Goal: Entertainment & Leisure: Consume media (video, audio)

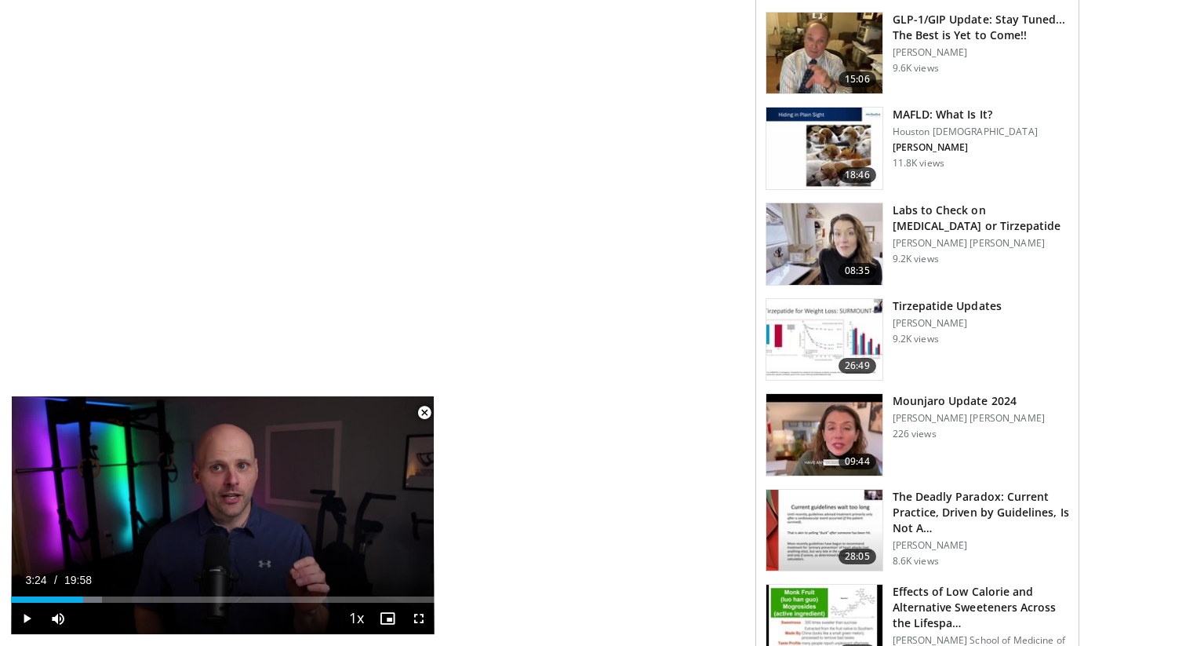
scroll to position [1346, 0]
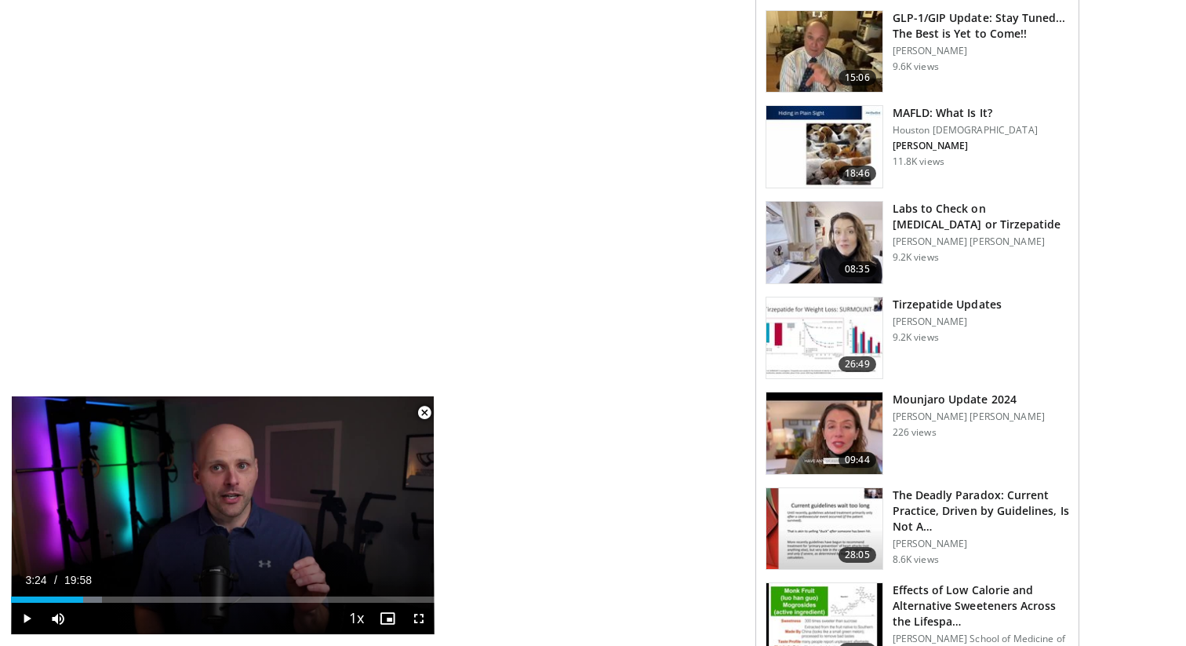
click at [845, 395] on img at bounding box center [824, 433] width 116 height 82
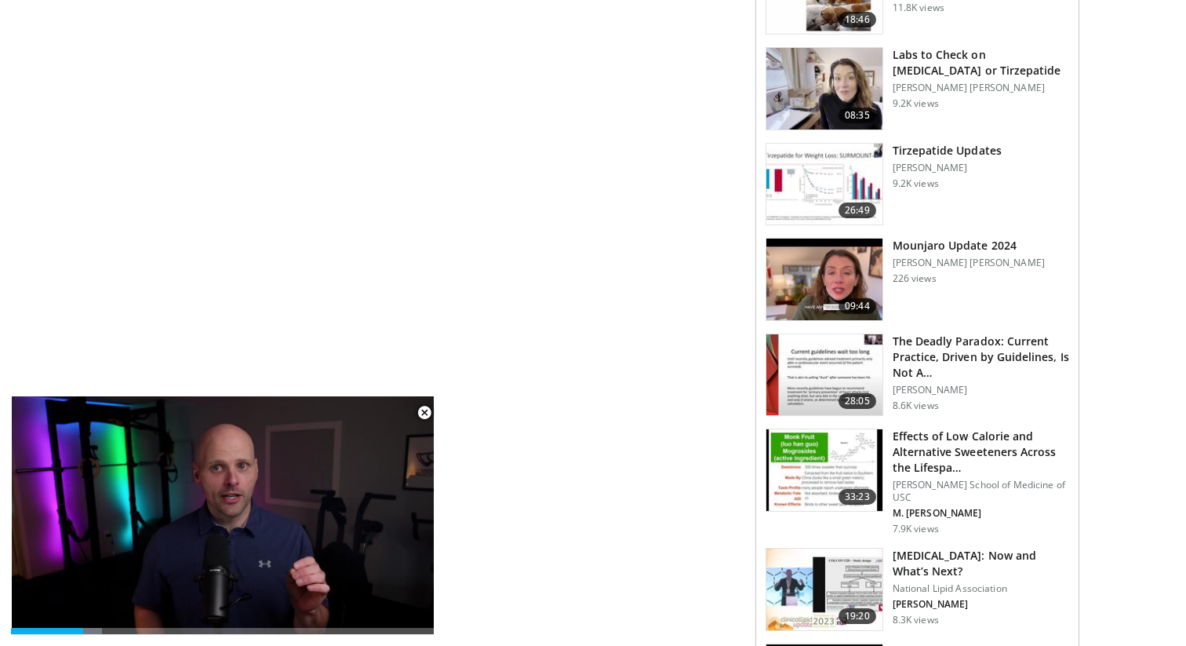
scroll to position [1501, 0]
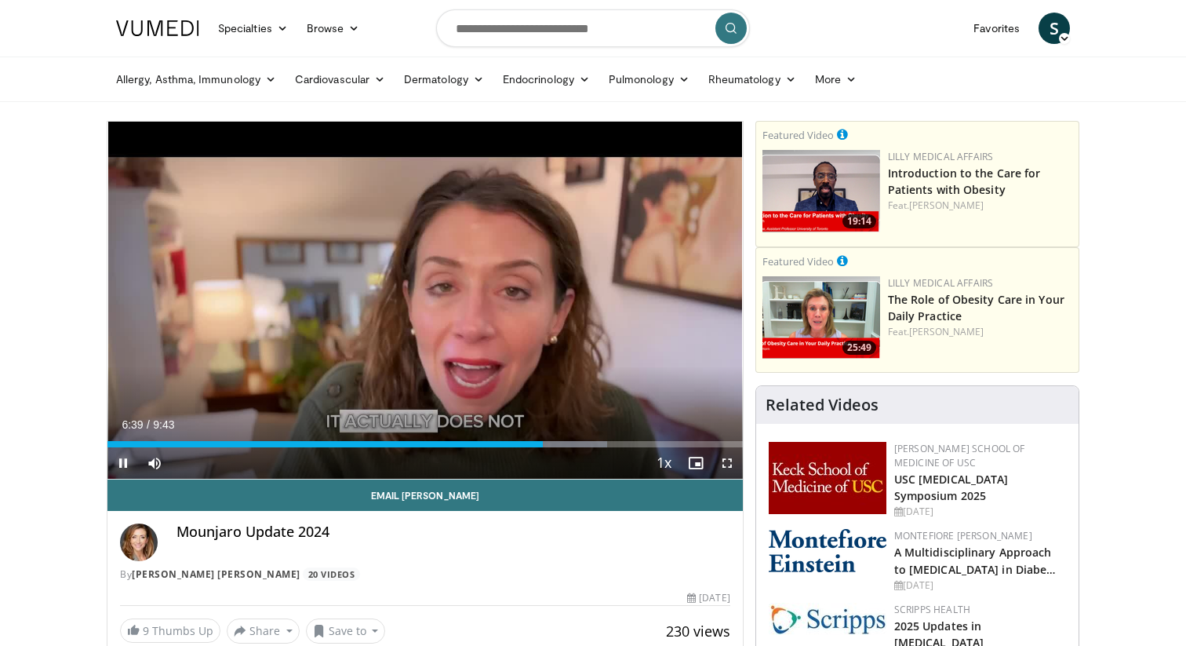
click at [126, 461] on span "Video Player" at bounding box center [122, 462] width 31 height 31
click at [124, 463] on span "Video Player" at bounding box center [122, 462] width 31 height 31
click at [125, 467] on span "Video Player" at bounding box center [122, 462] width 31 height 31
click at [124, 463] on span "Video Player" at bounding box center [122, 462] width 31 height 31
click at [729, 458] on span "Video Player" at bounding box center [727, 462] width 31 height 31
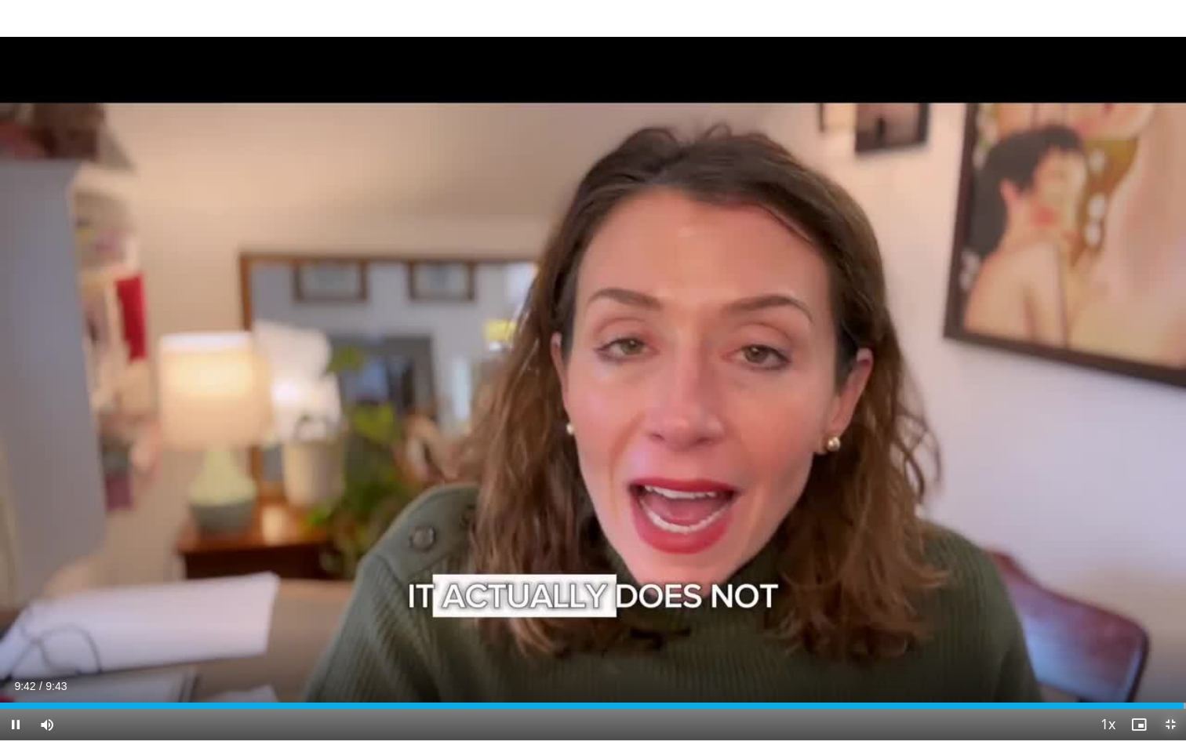
click at [1171, 645] on span "Video Player" at bounding box center [1170, 724] width 31 height 31
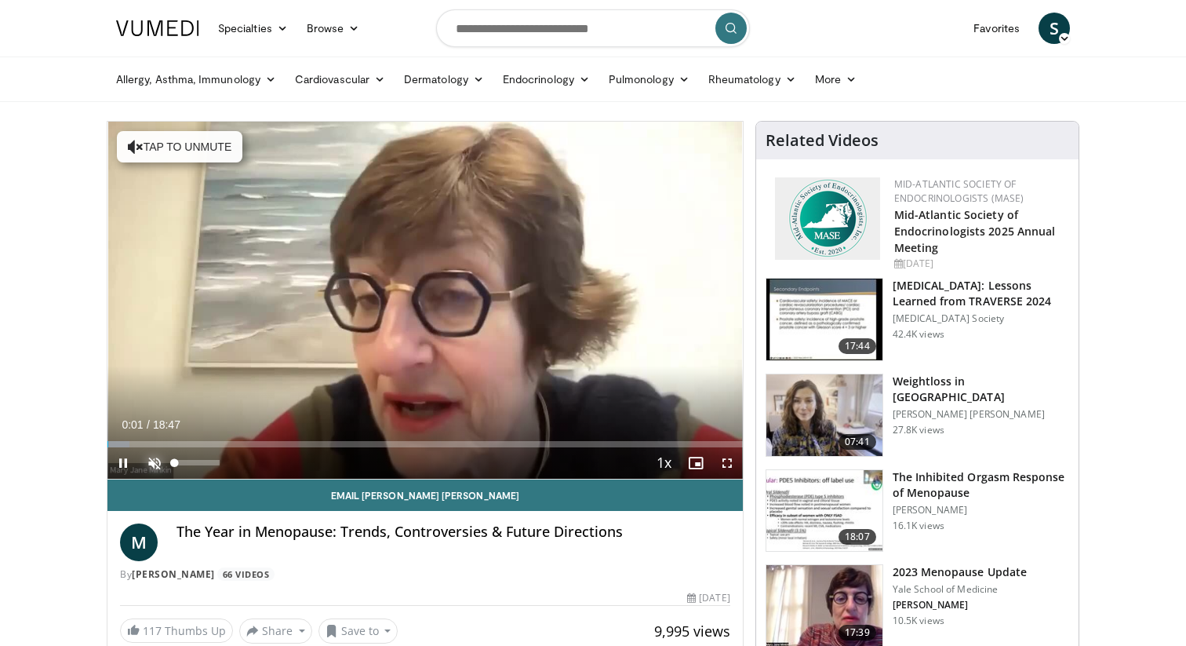
click at [147, 457] on span "Video Player" at bounding box center [154, 462] width 31 height 31
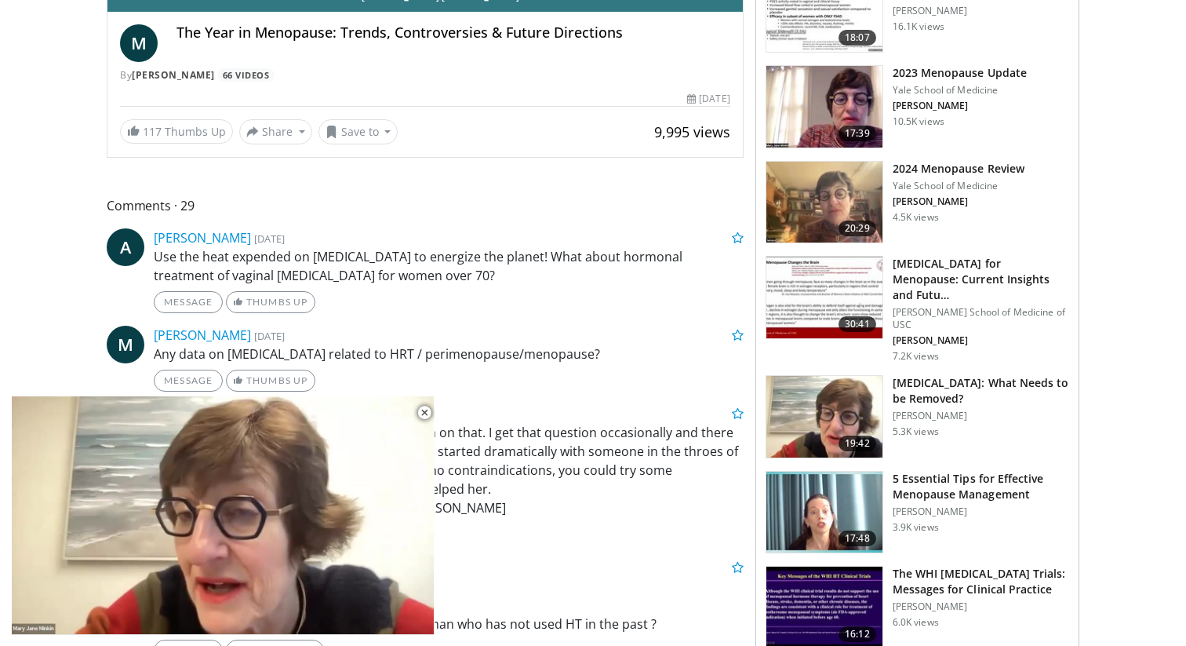
scroll to position [500, 0]
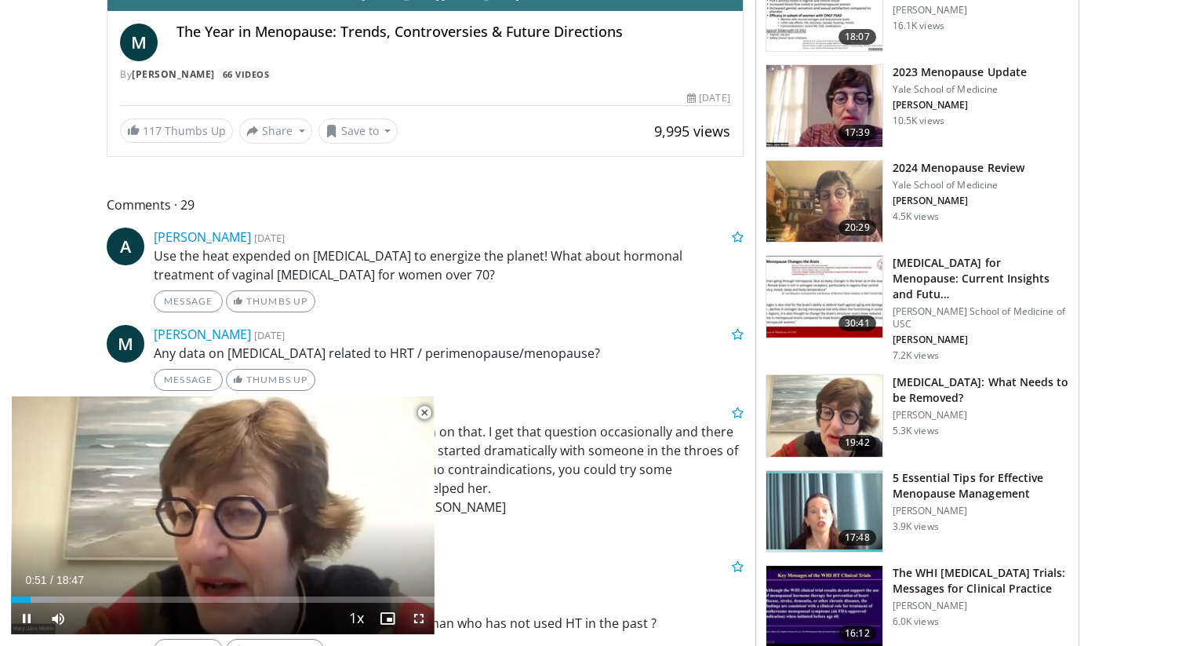
click at [419, 616] on span "Video Player" at bounding box center [418, 617] width 31 height 31
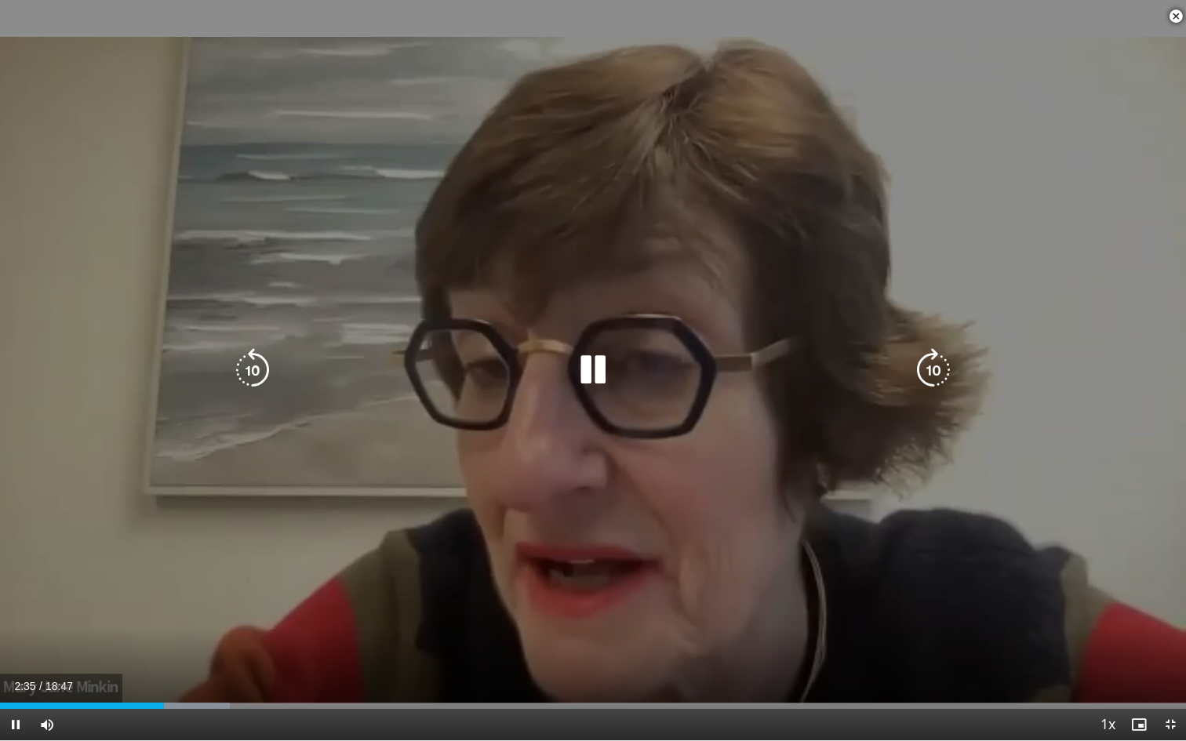
click at [1182, 645] on div "10 seconds Tap to unmute" at bounding box center [593, 370] width 1186 height 741
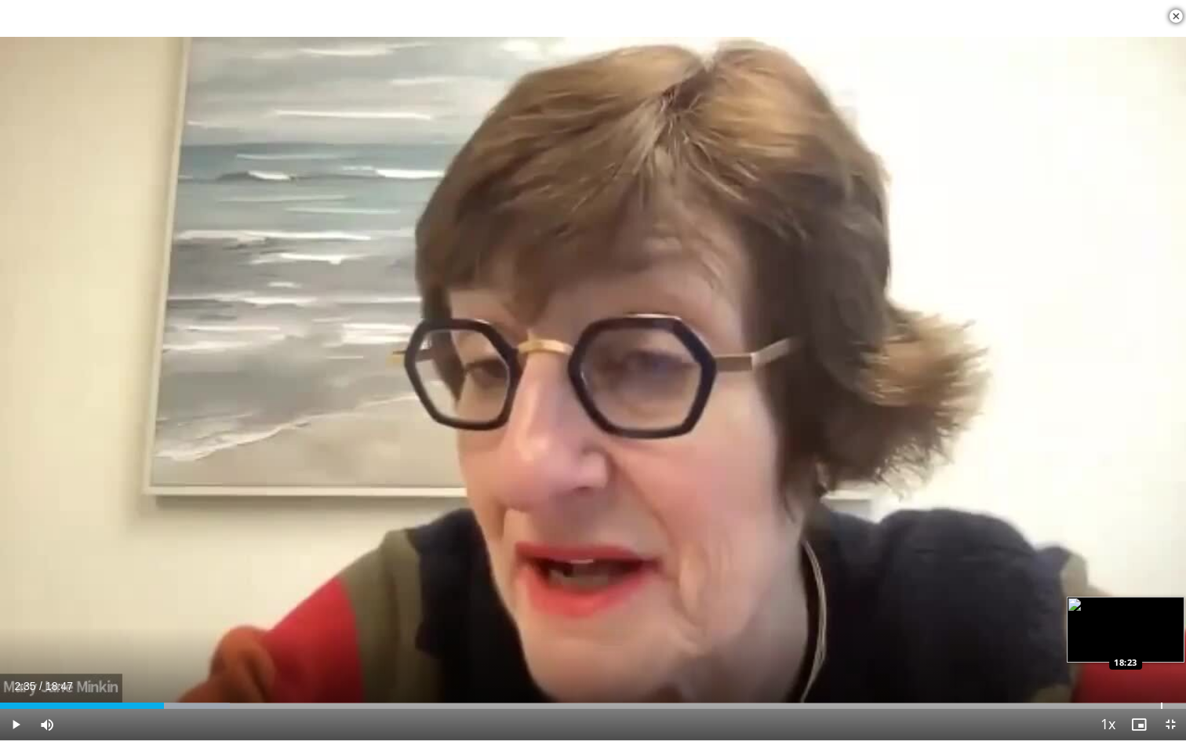
click at [1161, 645] on div "Progress Bar" at bounding box center [1162, 706] width 2 height 6
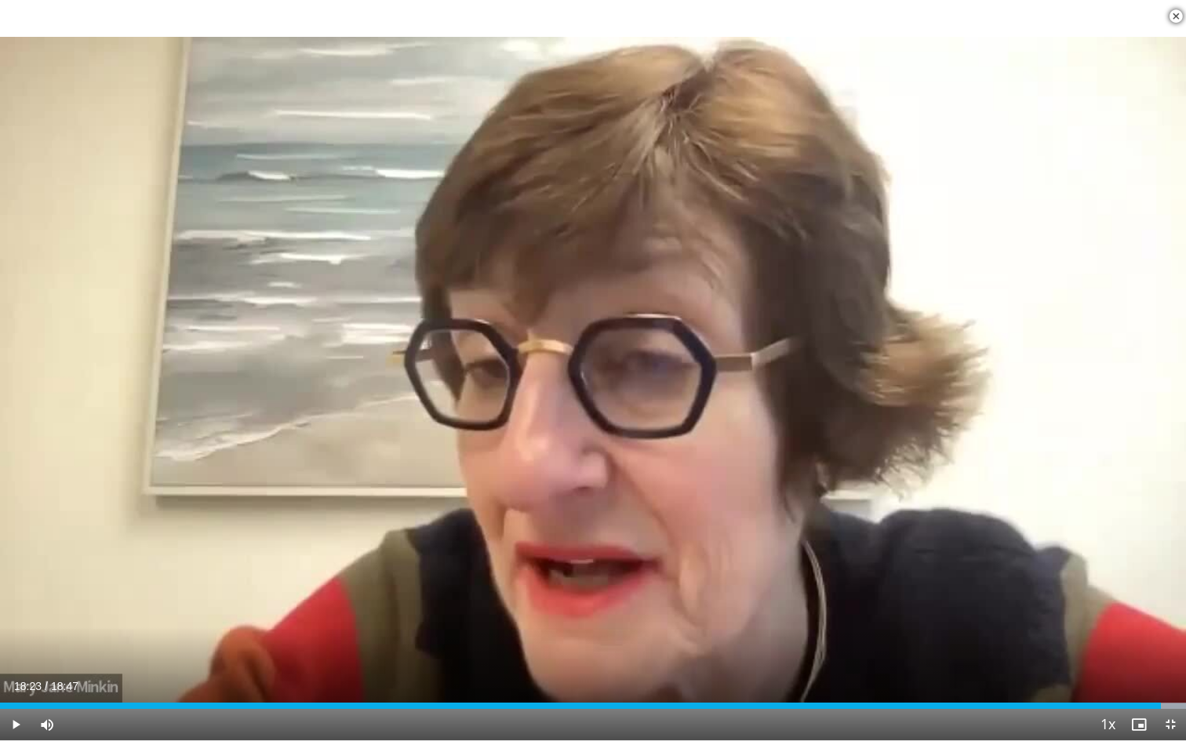
click at [1082, 645] on div "Current Time 18:23 / Duration 18:47 Play Skip Backward Skip Forward Mute Loaded…" at bounding box center [593, 724] width 1186 height 31
click at [1164, 645] on span "Video Player" at bounding box center [1170, 724] width 31 height 31
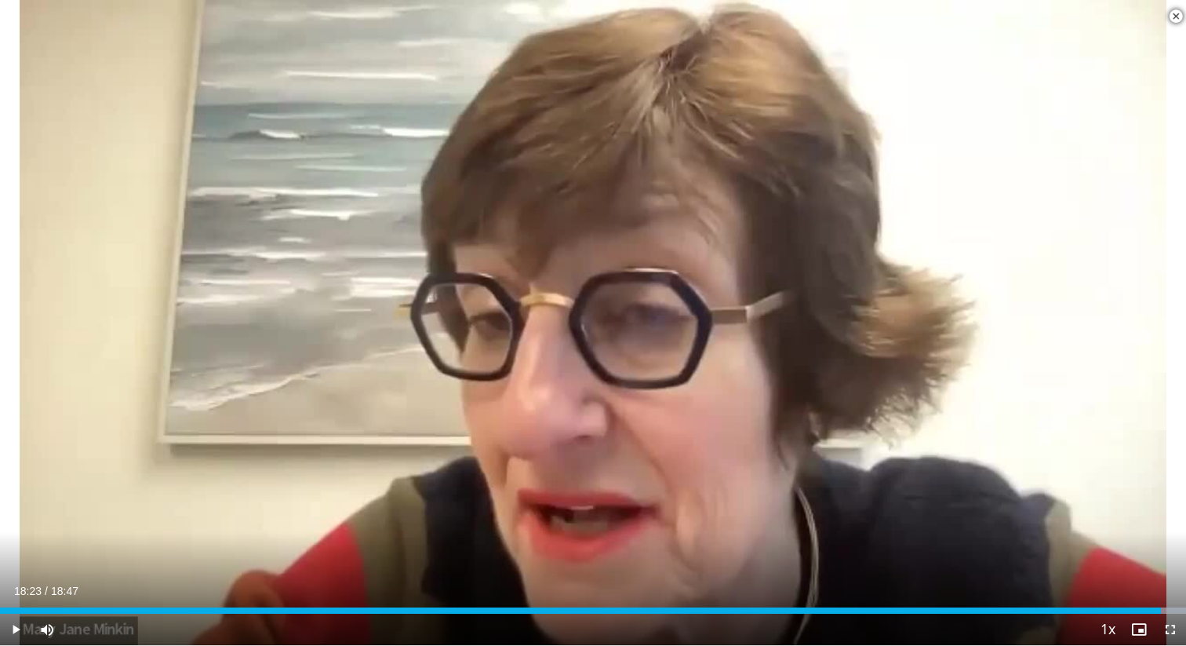
scroll to position [0, 0]
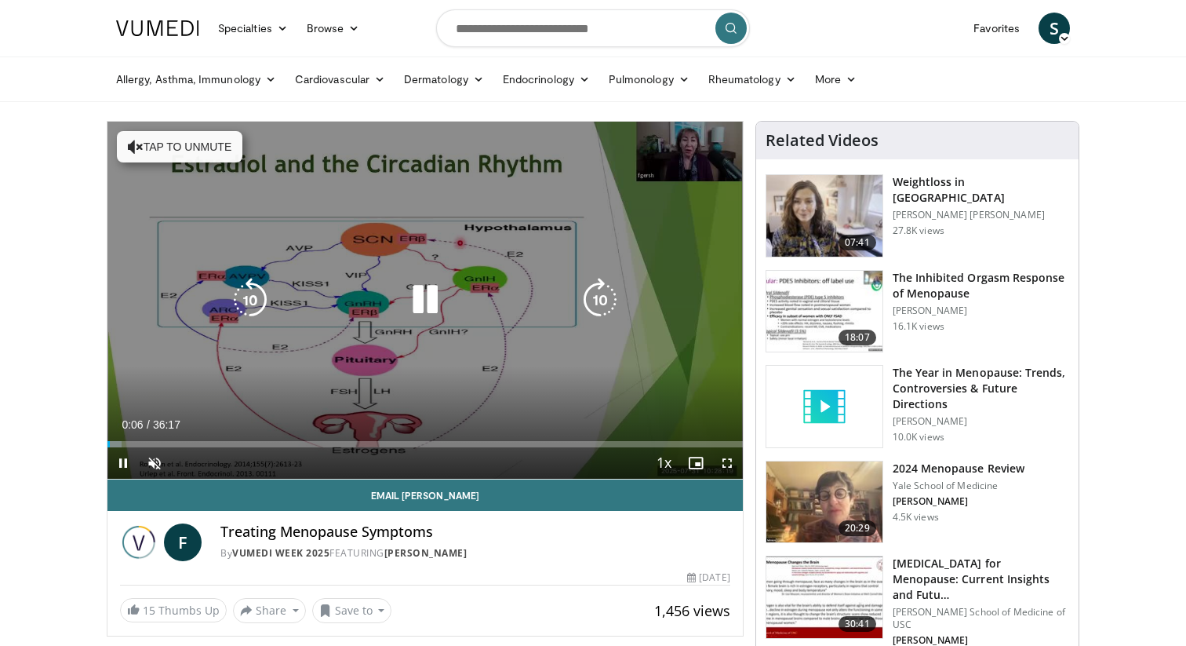
click at [432, 299] on icon "Video Player" at bounding box center [425, 300] width 44 height 44
